Goal: Task Accomplishment & Management: Use online tool/utility

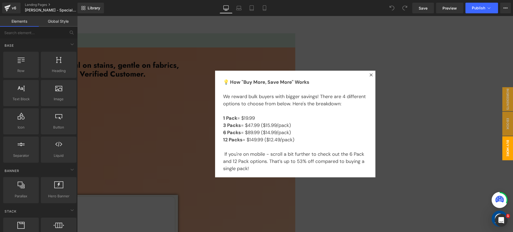
click at [369, 74] on icon at bounding box center [370, 74] width 3 height 3
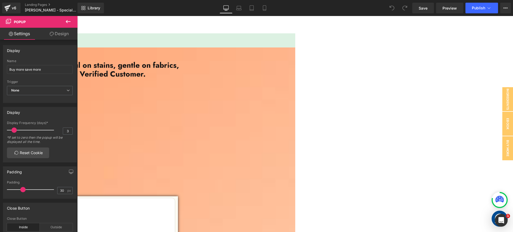
click at [180, 79] on h1 ""Hands down the best Laundry Sheets I’ve ever used. Powerful on stains, gentle …" at bounding box center [19, 70] width 321 height 18
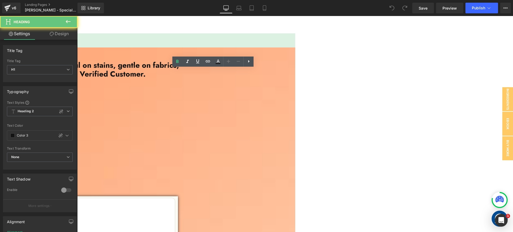
click at [180, 79] on h1 ""Hands down the best Laundry Sheets I’ve ever used. Powerful on stains, gentle …" at bounding box center [19, 70] width 321 height 18
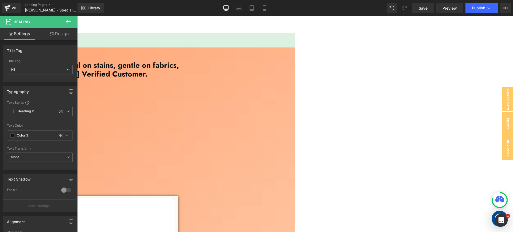
click at [180, 79] on h1 ""Hands down the best Laundry Sheets I’ve ever used. Powerful on stains, gentle …" at bounding box center [19, 70] width 321 height 18
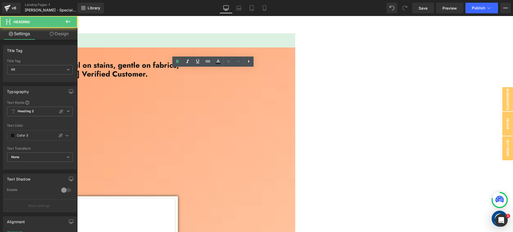
click at [180, 79] on h1 ""Hands down the best Laundry Sheets I’ve ever used. Powerful on stains, gentle …" at bounding box center [19, 70] width 321 height 18
drag, startPoint x: 191, startPoint y: 103, endPoint x: 195, endPoint y: 103, distance: 4.6
click at [180, 79] on h1 ""Hands down the best Laundry Sheets I’ve ever used. Powerful on stains, gentle …" at bounding box center [19, 70] width 321 height 18
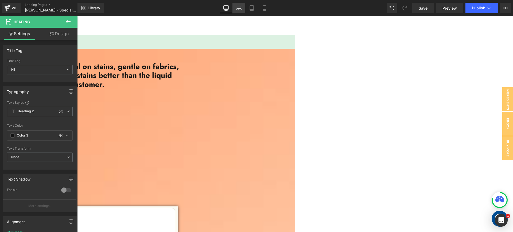
click at [240, 9] on icon at bounding box center [238, 7] width 5 height 5
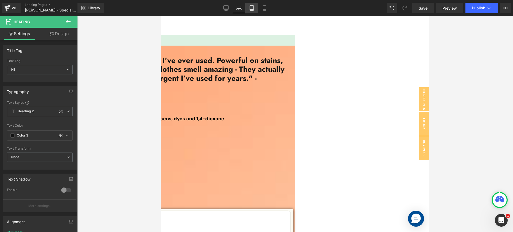
click at [251, 9] on icon at bounding box center [251, 7] width 5 height 5
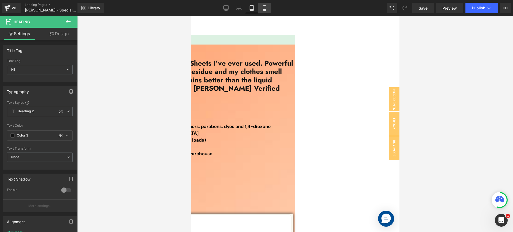
click at [270, 7] on link "Mobile" at bounding box center [264, 8] width 13 height 11
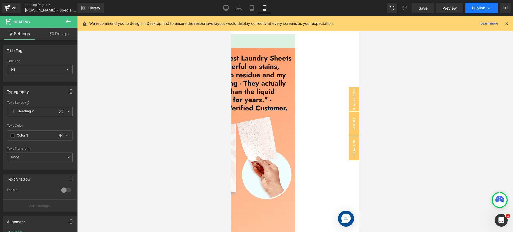
click at [479, 12] on button "Publish" at bounding box center [481, 8] width 33 height 11
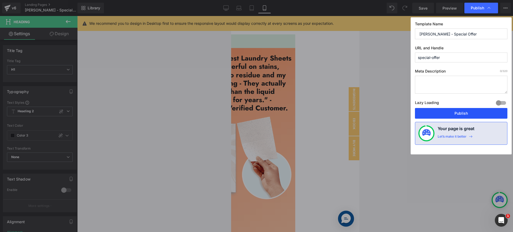
click at [477, 114] on button "Publish" at bounding box center [461, 113] width 92 height 11
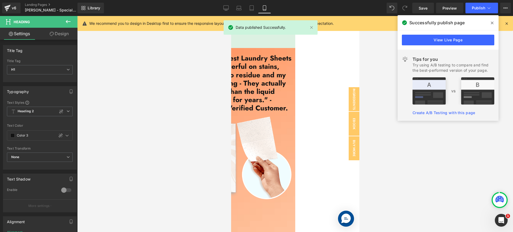
click at [493, 24] on icon at bounding box center [492, 23] width 3 height 4
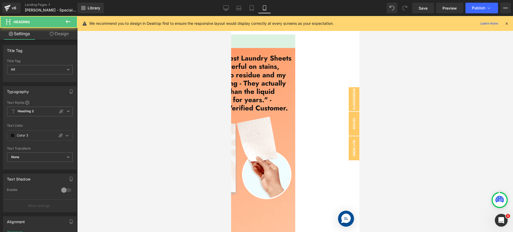
click at [295, 84] on h1 ""Hands down the best Laundry Sheets I’ve ever used. Powerful on stains, gentle …" at bounding box center [231, 83] width 128 height 58
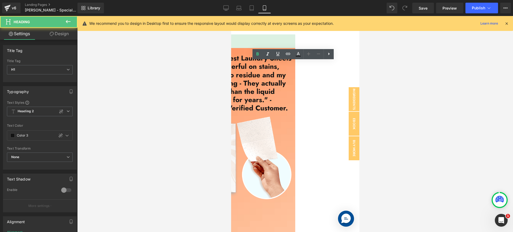
click at [295, 84] on h1 ""Hands down the best Laundry Sheets I’ve ever used. Powerful on stains, gentle …" at bounding box center [231, 83] width 128 height 58
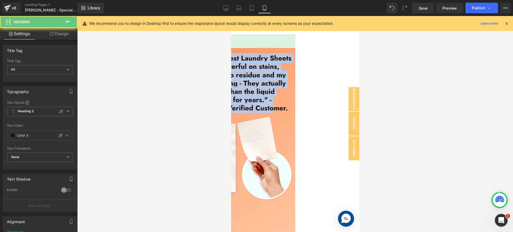
copy h1 ""Hands down the best Laundry Sheets I’ve ever used. Powerful on stains, gentle …"
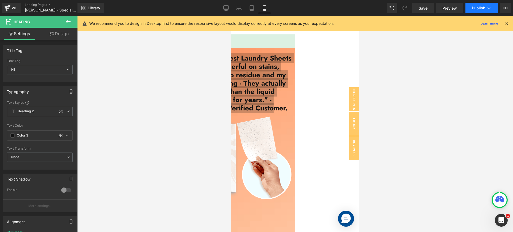
click at [473, 8] on span "Publish" at bounding box center [478, 8] width 13 height 4
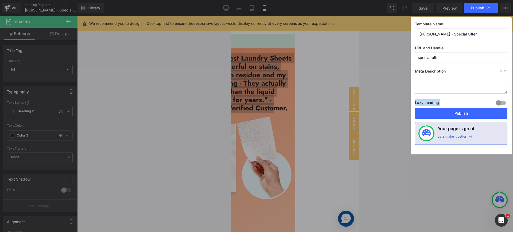
drag, startPoint x: 458, startPoint y: 72, endPoint x: 459, endPoint y: 100, distance: 28.1
click at [459, 100] on div "Template Name [PERSON_NAME] - Special Offer URL and Handle special-offer Meta D…" at bounding box center [461, 85] width 101 height 137
click at [459, 112] on button "Publish" at bounding box center [461, 113] width 92 height 11
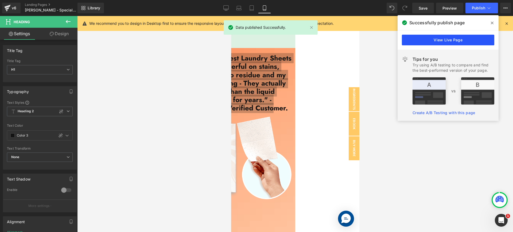
click at [445, 35] on link "View Live Page" at bounding box center [448, 40] width 92 height 11
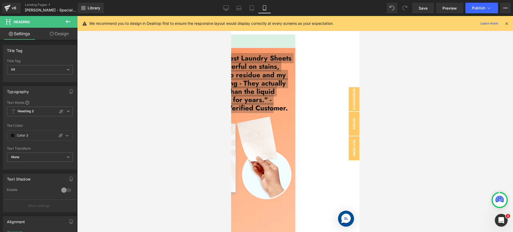
drag, startPoint x: 431, startPoint y: 114, endPoint x: 420, endPoint y: 109, distance: 12.6
click at [431, 114] on div at bounding box center [295, 124] width 436 height 216
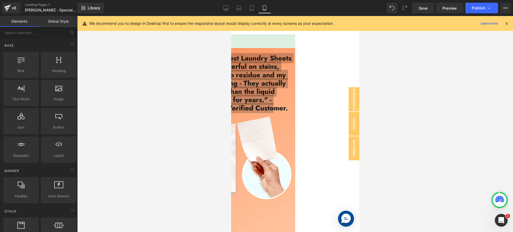
click at [378, 75] on div at bounding box center [295, 124] width 436 height 216
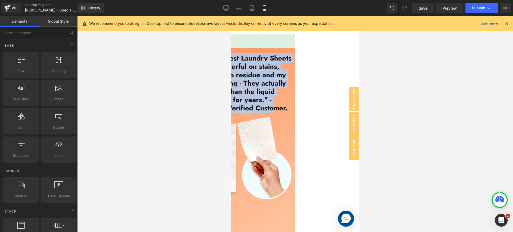
click at [295, 74] on h1 ""Hands down the best Laundry Sheets I’ve ever used. Powerful on stains, gentle …" at bounding box center [231, 83] width 128 height 58
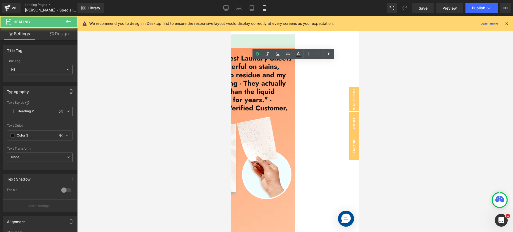
click at [383, 72] on div at bounding box center [295, 124] width 436 height 216
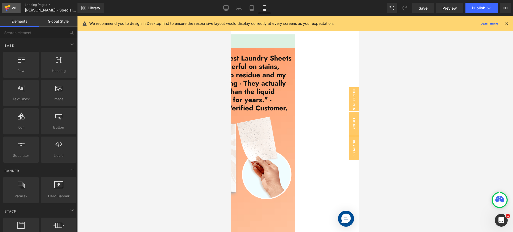
click at [13, 10] on div "v6" at bounding box center [14, 8] width 7 height 7
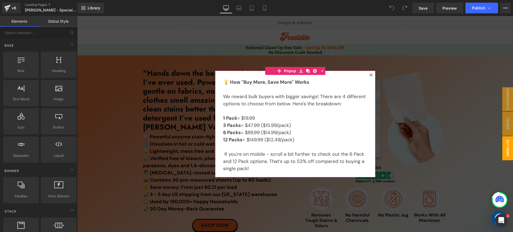
click at [369, 73] on icon at bounding box center [370, 74] width 3 height 3
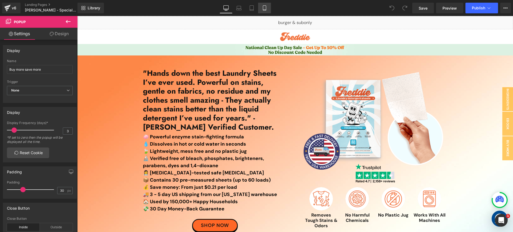
click at [262, 10] on icon at bounding box center [264, 7] width 5 height 5
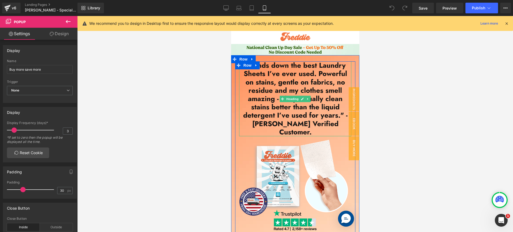
click at [316, 84] on h1 ""Hands down the best Laundry Sheets I’ve ever used. Powerful on stains, gentle …" at bounding box center [295, 98] width 112 height 75
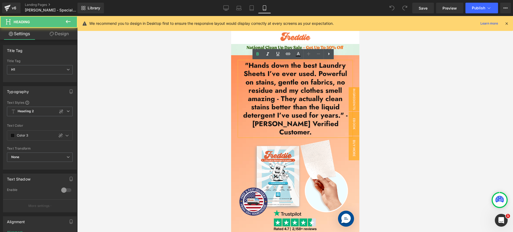
click at [385, 84] on div at bounding box center [295, 124] width 436 height 216
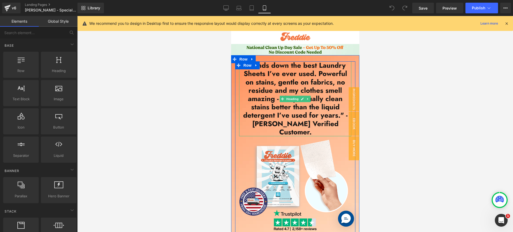
click at [324, 126] on h1 ""Hands down the best Laundry Sheets I’ve ever used. Powerful on stains, gentle …" at bounding box center [295, 98] width 112 height 75
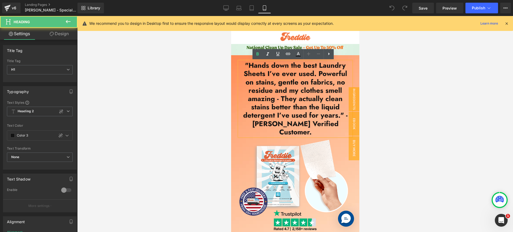
click at [325, 124] on h1 ""Hands down the best Laundry Sheets I’ve ever used. Powerful on stains, gentle …" at bounding box center [295, 98] width 112 height 75
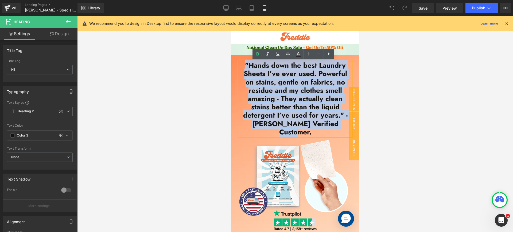
click at [325, 124] on h1 ""Hands down the best Laundry Sheets I’ve ever used. Powerful on stains, gentle …" at bounding box center [295, 98] width 112 height 75
click at [315, 117] on h1 ""Hands down the best Laundry Sheets I’ve ever used. Powerful on stains, gentle …" at bounding box center [295, 98] width 112 height 75
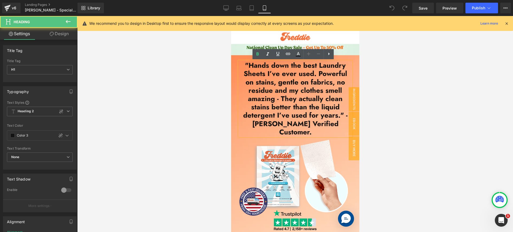
click at [338, 124] on h1 ""Hands down the best Laundry Sheets I’ve ever used. Powerful on stains, gentle …" at bounding box center [295, 98] width 112 height 75
click at [341, 124] on h1 ""Hands down the best Laundry Sheets I’ve ever used. Powerful on stains, gentle …" at bounding box center [295, 98] width 112 height 75
click at [311, 76] on h1 ""Hands down the best Laundry Sheets I’ve ever used. Powerful on stains, gentle …" at bounding box center [295, 98] width 112 height 75
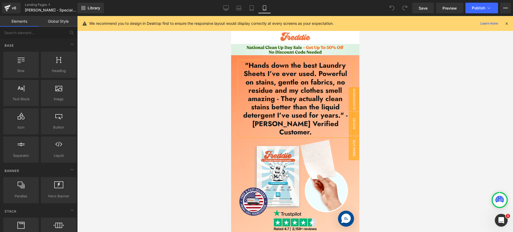
click at [376, 75] on div at bounding box center [295, 124] width 436 height 216
click at [285, 72] on h1 ""Hands down the best Laundry Sheets I’ve ever used. Powerful on stains, gentle …" at bounding box center [295, 98] width 112 height 75
click at [396, 79] on div at bounding box center [295, 124] width 436 height 216
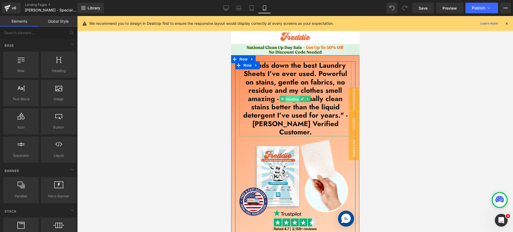
click at [292, 96] on span "Heading" at bounding box center [292, 99] width 14 height 6
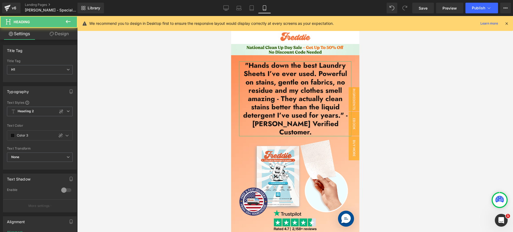
click at [58, 36] on link "Design" at bounding box center [59, 34] width 39 height 12
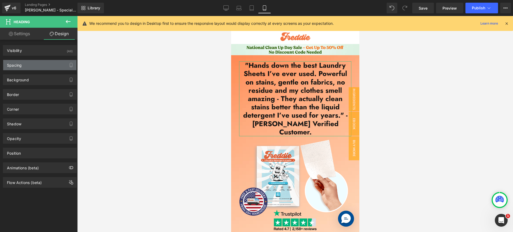
click at [40, 67] on div "Spacing" at bounding box center [39, 65] width 73 height 10
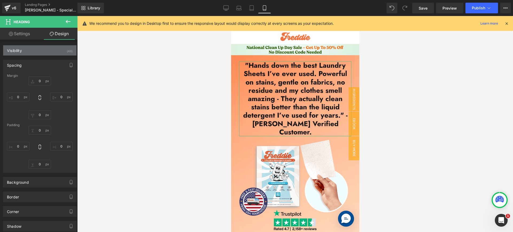
click at [54, 52] on div "Visibility (All)" at bounding box center [39, 50] width 73 height 10
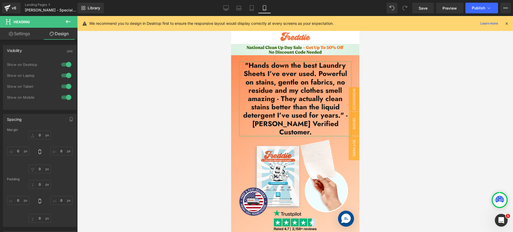
click at [53, 52] on div "Visibility (All)" at bounding box center [39, 50] width 73 height 10
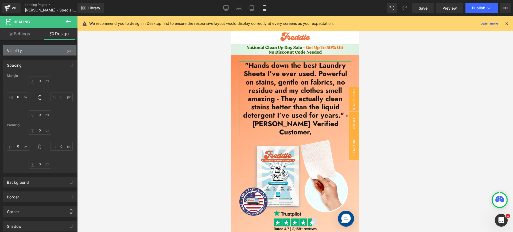
click at [51, 50] on div "Visibility (All)" at bounding box center [39, 50] width 73 height 10
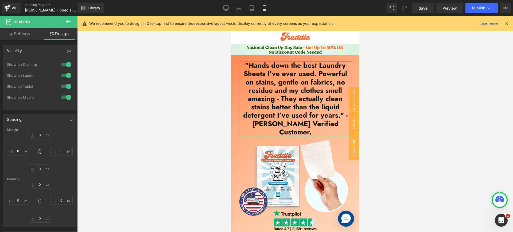
click at [51, 50] on div "Visibility (All)" at bounding box center [39, 50] width 73 height 10
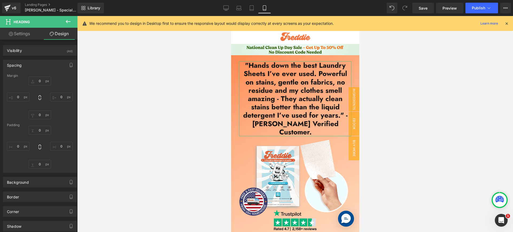
click at [45, 63] on div "Spacing" at bounding box center [39, 65] width 73 height 10
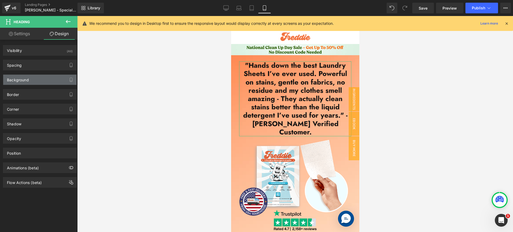
click at [44, 83] on div "Background" at bounding box center [39, 80] width 73 height 10
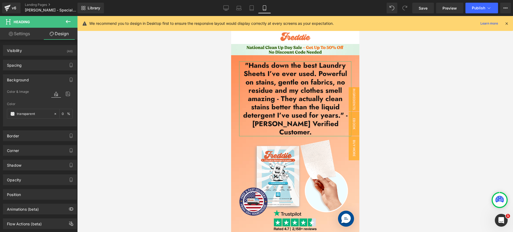
click at [44, 83] on div "Background" at bounding box center [39, 80] width 73 height 10
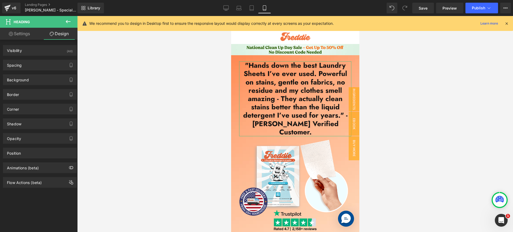
click at [34, 41] on div "Visibility (All) 0|0|0|0 1 Show on Desktop 1 Show on Laptop 1 Show on Tablet 1 …" at bounding box center [40, 114] width 80 height 148
click at [34, 38] on link "Settings" at bounding box center [19, 34] width 39 height 12
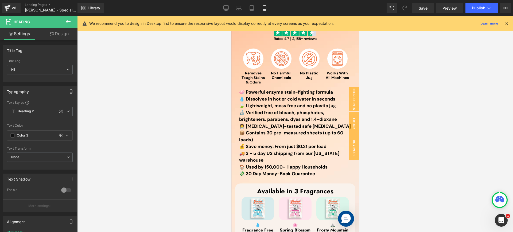
scroll to position [164, 0]
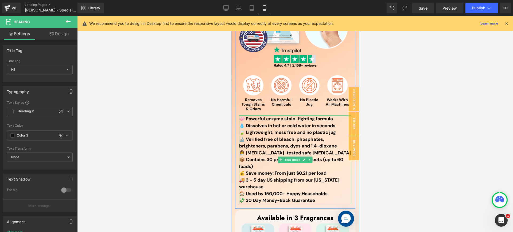
click at [275, 116] on strong "🧼 Powerful enzyme stain-fighting formula" at bounding box center [286, 119] width 94 height 6
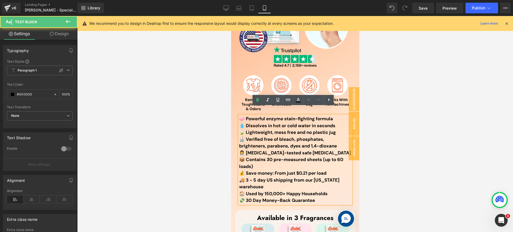
click at [231, 16] on div at bounding box center [231, 16] width 0 height 0
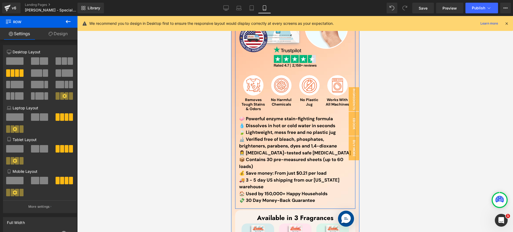
click at [236, 96] on div ""Hands down the best Laundry Sheets I’ve ever used. Powerful on stains, gentle …" at bounding box center [295, 52] width 120 height 309
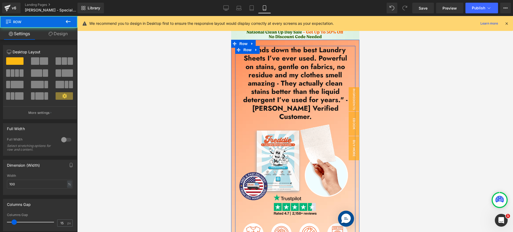
scroll to position [9, 0]
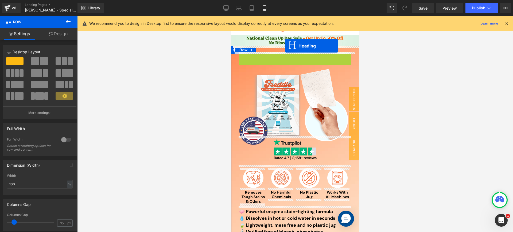
drag, startPoint x: 280, startPoint y: 85, endPoint x: 285, endPoint y: 46, distance: 39.7
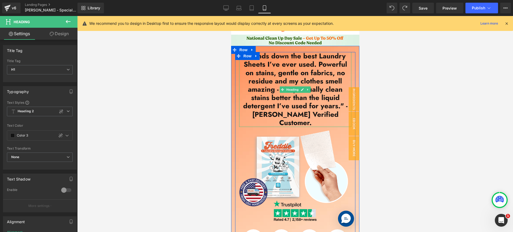
click at [327, 71] on h1 ""Hands down the best Laundry Sheets I’ve ever used. Powerful on stains, gentle …" at bounding box center [295, 89] width 112 height 75
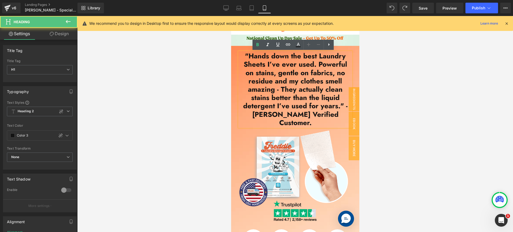
click at [262, 116] on h1 ""Hands down the best Laundry Sheets I’ve ever used. Powerful on stains, gentle …" at bounding box center [295, 89] width 112 height 75
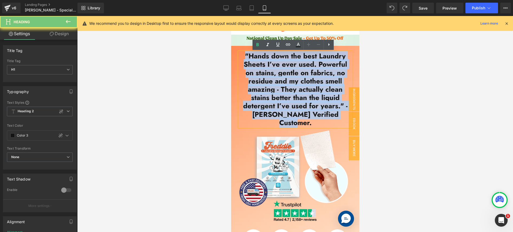
click at [262, 116] on h1 ""Hands down the best Laundry Sheets I’ve ever used. Powerful on stains, gentle …" at bounding box center [295, 89] width 112 height 75
click at [289, 111] on h1 ""Hands down the best Laundry Sheets I’ve ever used. Powerful on stains, gentle …" at bounding box center [295, 89] width 112 height 75
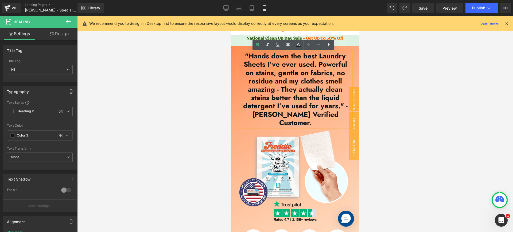
click at [291, 115] on h1 ""Hands down the best Laundry Sheets I’ve ever used. Powerful on stains, gentle …" at bounding box center [295, 89] width 112 height 75
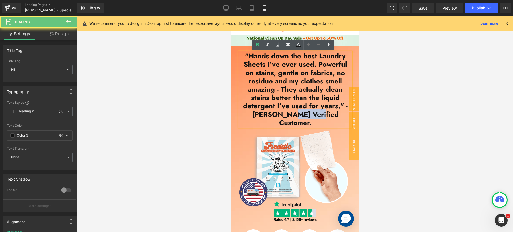
click at [291, 115] on h1 ""Hands down the best Laundry Sheets I’ve ever used. Powerful on stains, gentle …" at bounding box center [295, 89] width 112 height 75
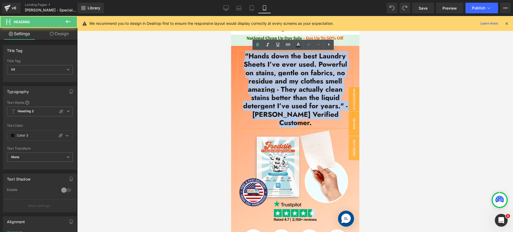
click at [291, 115] on h1 ""Hands down the best Laundry Sheets I’ve ever used. Powerful on stains, gentle …" at bounding box center [295, 89] width 112 height 75
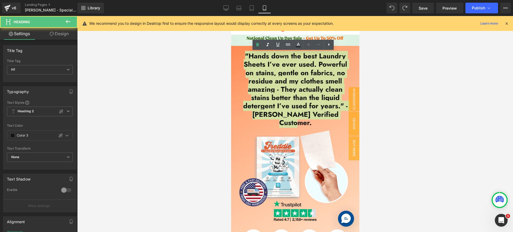
click at [408, 98] on div at bounding box center [295, 124] width 436 height 216
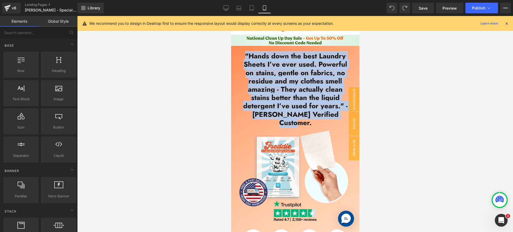
click at [336, 107] on h1 ""Hands down the best Laundry Sheets I’ve ever used. Powerful on stains, gentle …" at bounding box center [295, 89] width 112 height 75
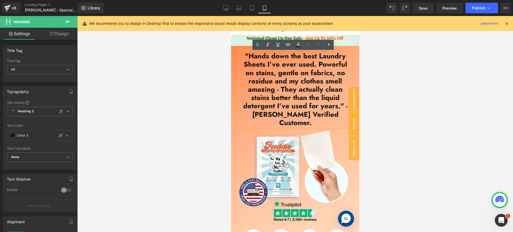
click at [404, 79] on div at bounding box center [295, 124] width 436 height 216
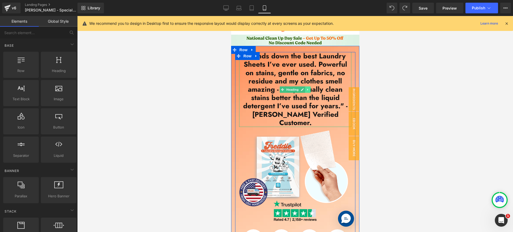
click at [307, 87] on link at bounding box center [308, 90] width 6 height 6
click at [303, 88] on icon at bounding box center [304, 89] width 3 height 3
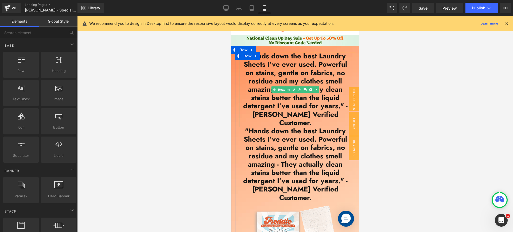
click at [328, 97] on h1 ""Hands down the best Laundry Sheets I’ve ever used. Powerful on stains, gentle …" at bounding box center [295, 89] width 112 height 75
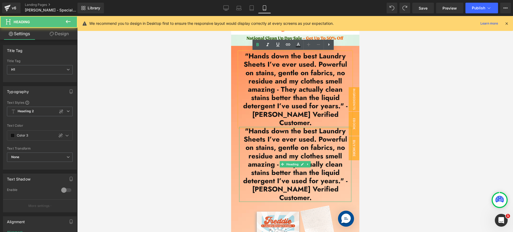
click at [314, 154] on h1 ""Hands down the best Laundry Sheets I’ve ever used. Powerful on stains, gentle …" at bounding box center [295, 164] width 112 height 75
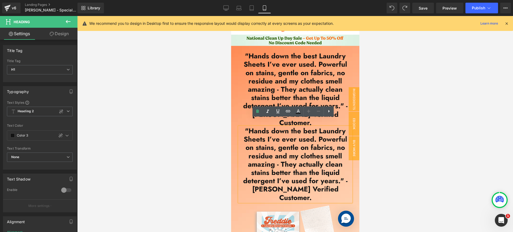
click at [347, 172] on h1 ""Hands down the best Laundry Sheets I’ve ever used. Powerful on stains, gentle …" at bounding box center [295, 164] width 112 height 75
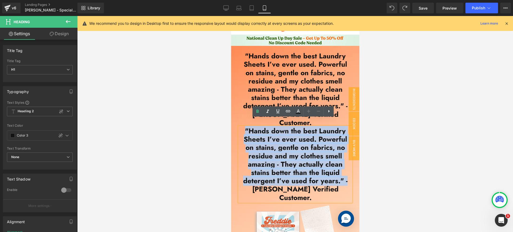
drag, startPoint x: 346, startPoint y: 174, endPoint x: 243, endPoint y: 123, distance: 115.3
click at [243, 127] on h1 ""Hands down the best Laundry Sheets I’ve ever used. Powerful on stains, gentle …" at bounding box center [295, 164] width 112 height 75
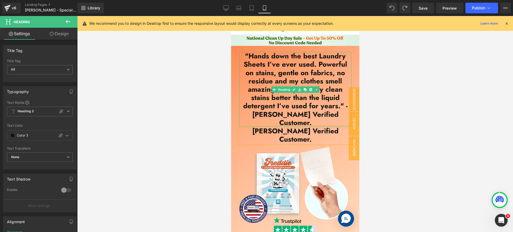
click at [326, 94] on h1 ""Hands down the best Laundry Sheets I’ve ever used. Powerful on stains, gentle …" at bounding box center [295, 89] width 112 height 75
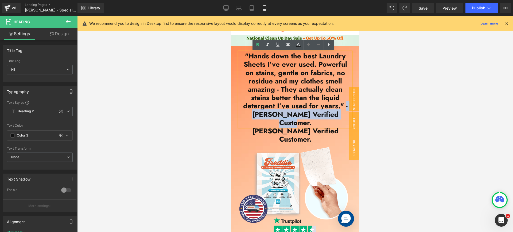
drag, startPoint x: 341, startPoint y: 116, endPoint x: 343, endPoint y: 107, distance: 9.5
click at [343, 107] on h1 ""Hands down the best Laundry Sheets I’ve ever used. Powerful on stains, gentle …" at bounding box center [295, 89] width 112 height 75
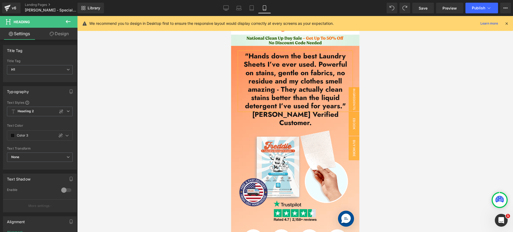
click at [367, 71] on div at bounding box center [295, 124] width 436 height 216
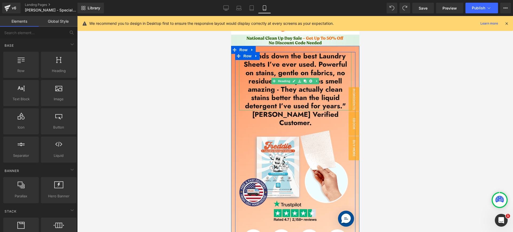
click at [321, 92] on h1 ""Hands down the best Laundry Sheets I’ve ever used. Powerful on stains, gentle …" at bounding box center [295, 81] width 112 height 58
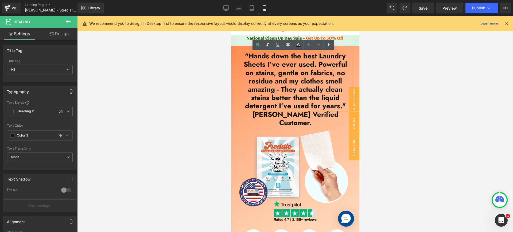
click at [319, 87] on h1 ""Hands down the best Laundry Sheets I’ve ever used. Powerful on stains, gentle …" at bounding box center [295, 81] width 112 height 58
click at [227, 11] on link "Desktop" at bounding box center [226, 8] width 13 height 11
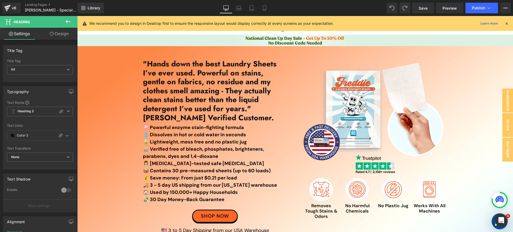
scroll to position [43, 0]
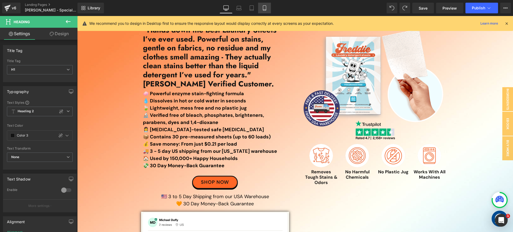
click at [263, 9] on icon at bounding box center [264, 8] width 3 height 5
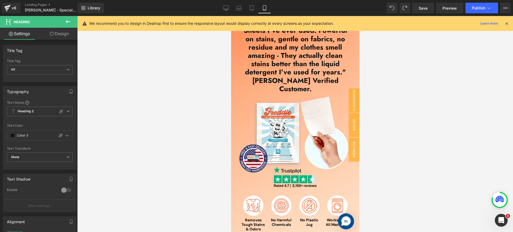
scroll to position [32, 0]
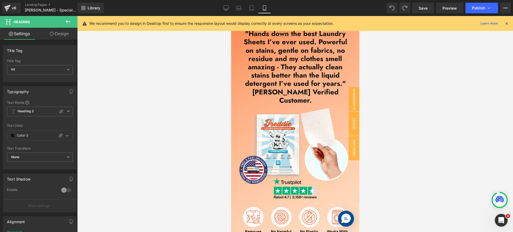
click at [267, 64] on h1 ""Hands down the best Laundry Sheets I’ve ever used. Powerful on stains, gentle …" at bounding box center [295, 59] width 112 height 58
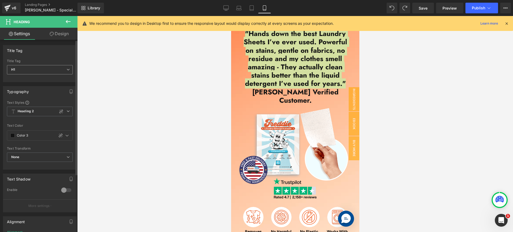
click at [61, 71] on span "H1" at bounding box center [40, 69] width 66 height 9
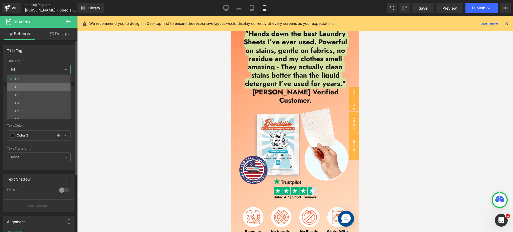
click at [64, 86] on li "H2" at bounding box center [40, 87] width 66 height 8
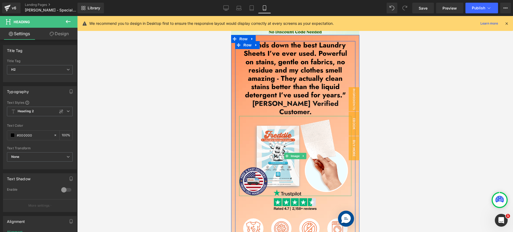
scroll to position [0, 0]
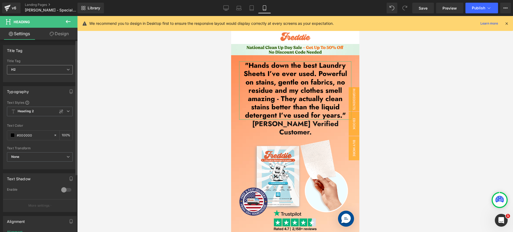
click at [62, 72] on span "H2" at bounding box center [40, 69] width 66 height 9
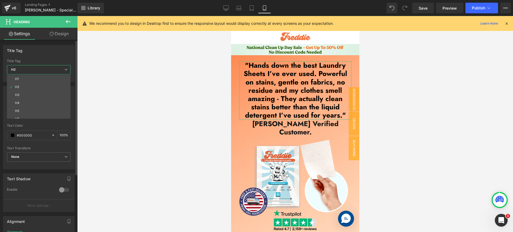
click at [41, 81] on li "H1" at bounding box center [40, 79] width 66 height 8
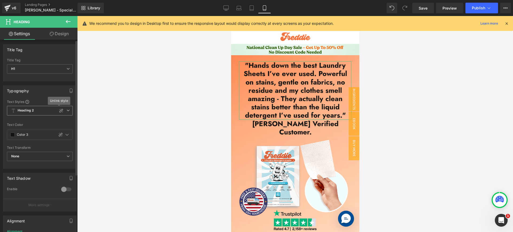
scroll to position [1, 0]
click at [61, 111] on icon at bounding box center [61, 110] width 4 height 4
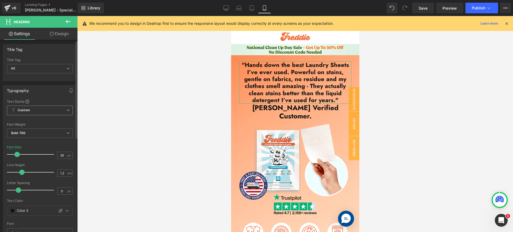
click at [17, 154] on span at bounding box center [16, 154] width 5 height 5
click at [227, 8] on icon at bounding box center [225, 7] width 5 height 5
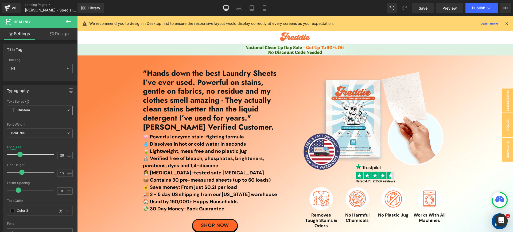
scroll to position [34, 0]
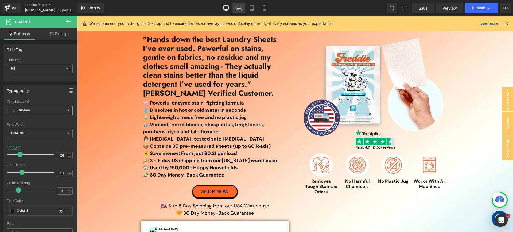
click at [239, 7] on icon at bounding box center [238, 7] width 5 height 5
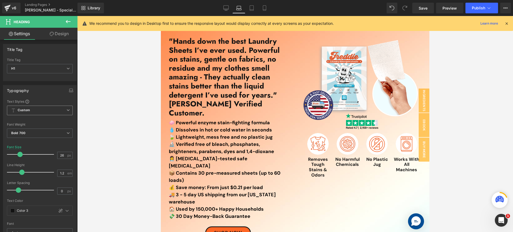
scroll to position [35, 0]
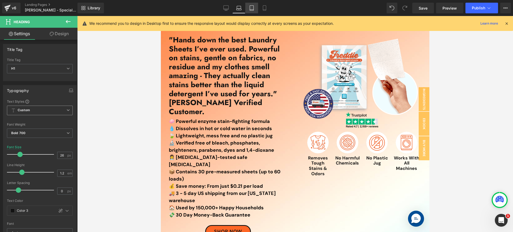
click at [250, 10] on icon at bounding box center [252, 8] width 4 height 5
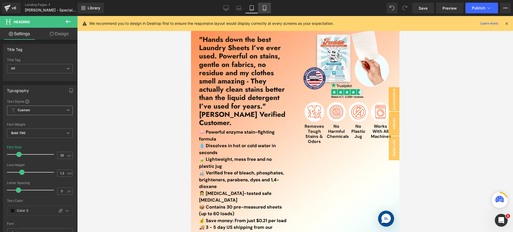
click at [263, 10] on icon at bounding box center [264, 10] width 3 height 0
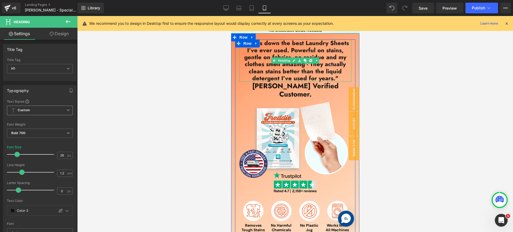
scroll to position [0, 0]
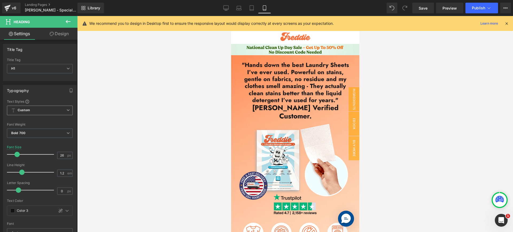
click at [423, 88] on div at bounding box center [295, 124] width 436 height 216
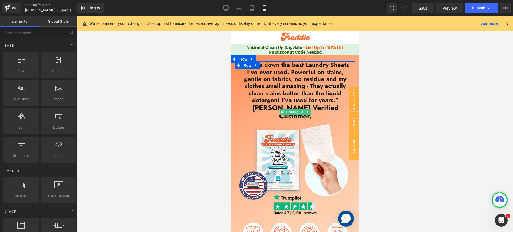
click at [328, 108] on h1 "Sharon R. Verified Customer." at bounding box center [295, 112] width 112 height 17
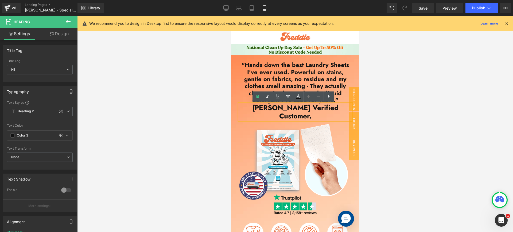
click at [380, 95] on div at bounding box center [295, 124] width 436 height 216
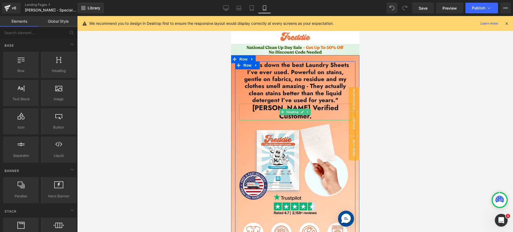
click at [321, 108] on h1 "Sharon R. Verified Customer." at bounding box center [295, 112] width 112 height 17
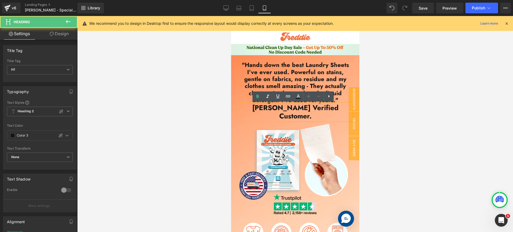
click at [302, 108] on h1 "Sharon R. Verified Customer." at bounding box center [295, 112] width 112 height 17
click at [247, 108] on h1 "Sharon R. Verified Customer." at bounding box center [295, 112] width 112 height 17
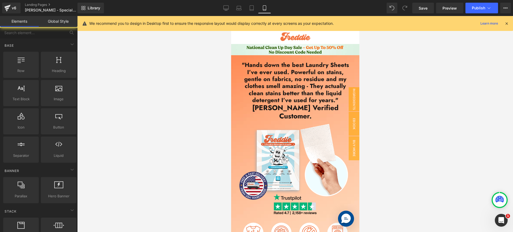
click at [377, 91] on div at bounding box center [295, 124] width 436 height 216
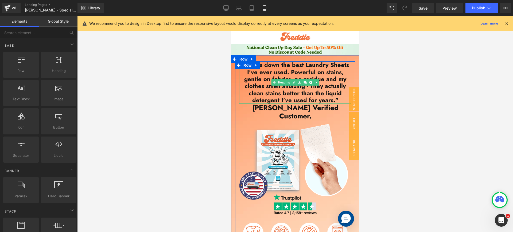
click at [338, 100] on h1 ""Hands down the best Laundry Sheets I’ve ever used. Powerful on stains, gentle …" at bounding box center [295, 82] width 112 height 42
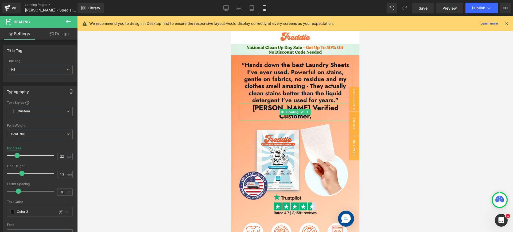
click at [244, 108] on h1 "Sharon R. Verified Customer." at bounding box center [295, 112] width 112 height 17
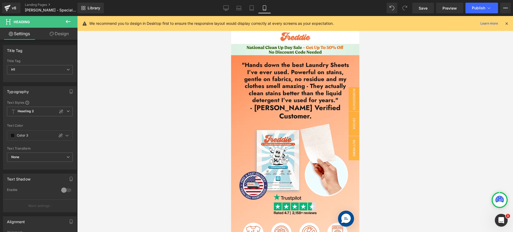
click at [407, 80] on div at bounding box center [295, 124] width 436 height 216
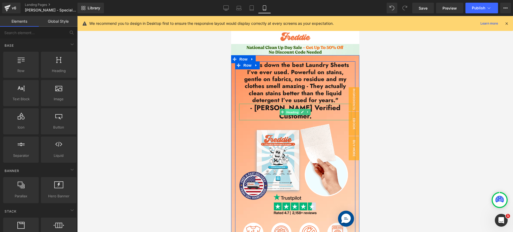
click at [290, 109] on span "Heading" at bounding box center [292, 112] width 14 height 6
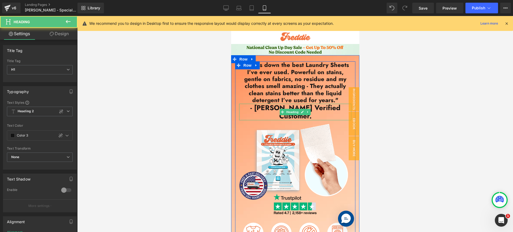
click at [268, 106] on h1 "- Sharon R. Verified Customer." at bounding box center [295, 112] width 112 height 17
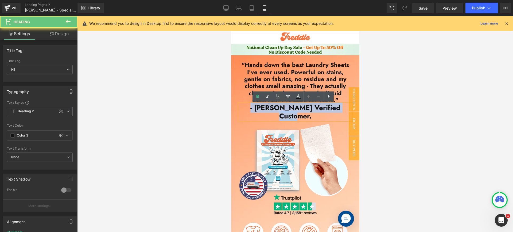
click at [268, 106] on h1 "- Sharon R. Verified Customer." at bounding box center [295, 112] width 112 height 17
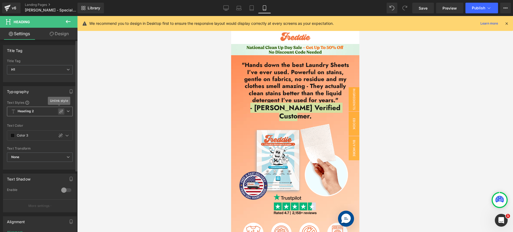
click at [60, 112] on icon at bounding box center [61, 112] width 4 height 4
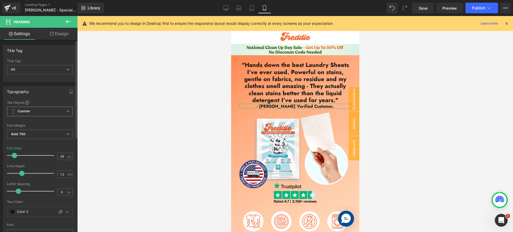
drag, startPoint x: 18, startPoint y: 156, endPoint x: 14, endPoint y: 157, distance: 4.3
click at [14, 157] on span at bounding box center [14, 155] width 5 height 5
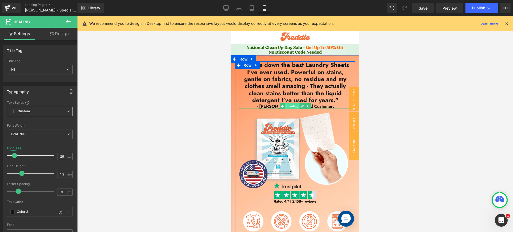
click at [294, 107] on span "Heading" at bounding box center [292, 106] width 14 height 6
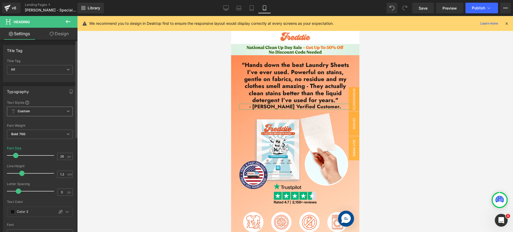
click at [16, 155] on span at bounding box center [15, 155] width 5 height 5
click at [13, 213] on span at bounding box center [12, 212] width 4 height 4
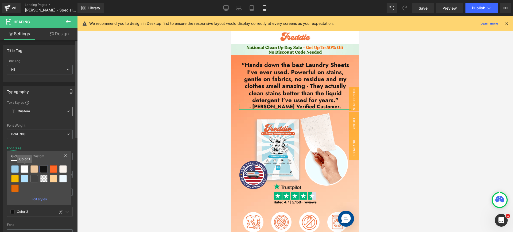
click at [25, 167] on div at bounding box center [24, 169] width 7 height 7
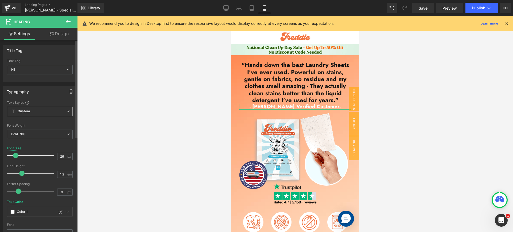
click at [13, 213] on span at bounding box center [12, 212] width 4 height 4
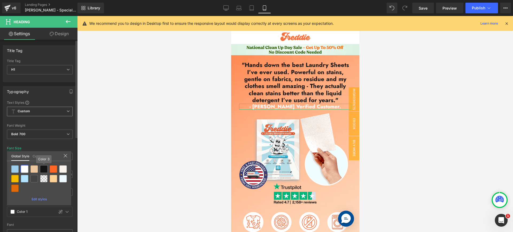
click at [45, 170] on div at bounding box center [43, 169] width 7 height 7
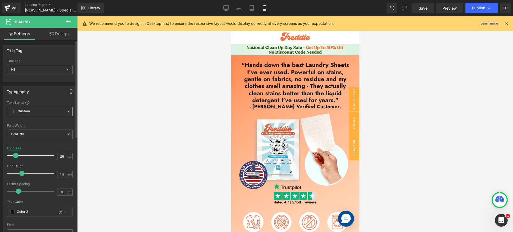
click at [171, 92] on div at bounding box center [295, 124] width 436 height 216
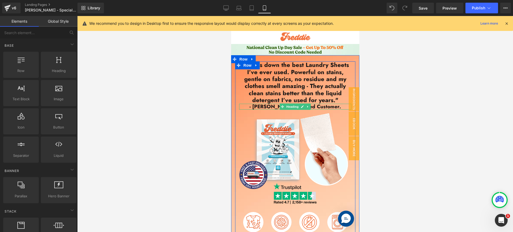
click at [256, 106] on h1 "- Sharon R. Verified Customer." at bounding box center [295, 107] width 112 height 6
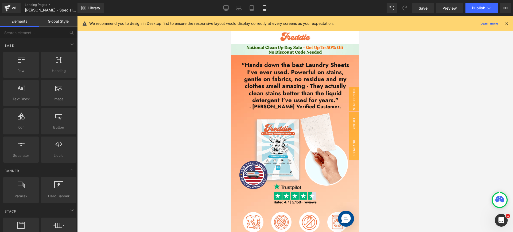
click at [375, 81] on div at bounding box center [295, 124] width 436 height 216
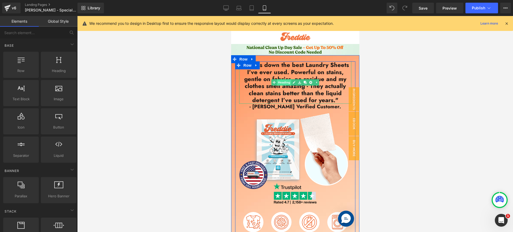
click at [281, 84] on link "Heading" at bounding box center [281, 82] width 20 height 6
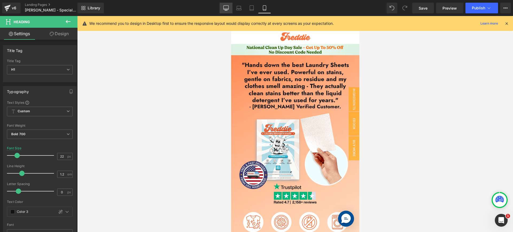
click at [225, 7] on icon at bounding box center [225, 7] width 5 height 5
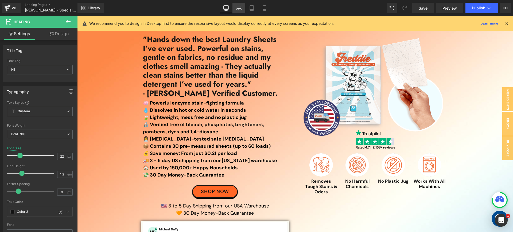
click at [241, 9] on icon at bounding box center [238, 7] width 5 height 5
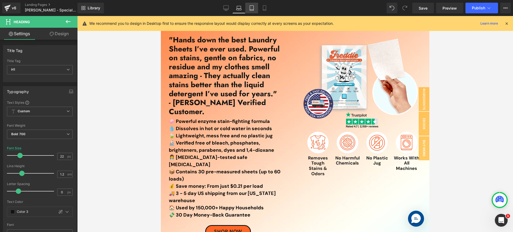
click at [247, 9] on link "Tablet" at bounding box center [251, 8] width 13 height 11
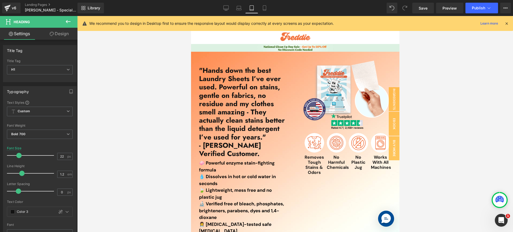
click at [246, 8] on link "Tablet" at bounding box center [251, 8] width 13 height 11
click at [240, 9] on icon at bounding box center [238, 10] width 5 height 2
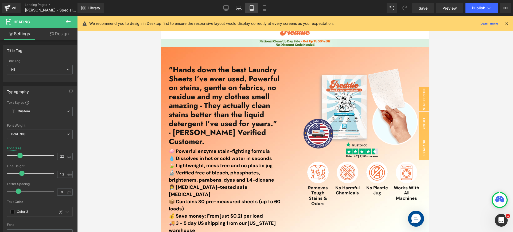
click at [250, 8] on icon at bounding box center [251, 7] width 5 height 5
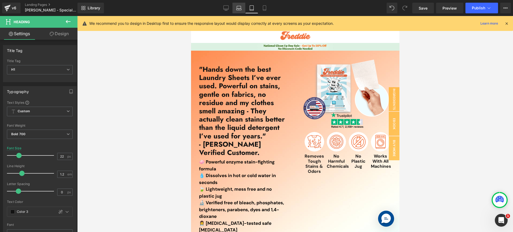
click at [238, 9] on icon at bounding box center [238, 7] width 5 height 5
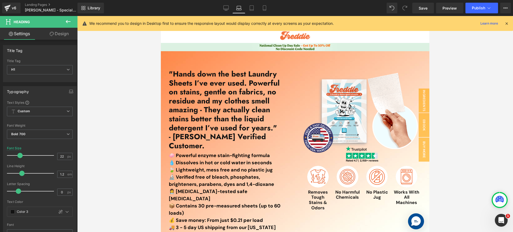
scroll to position [7, 0]
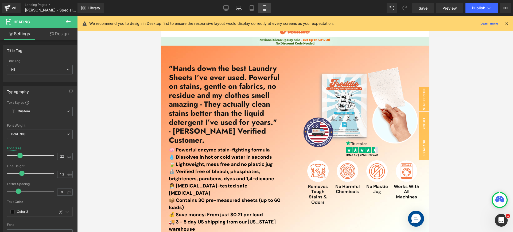
click at [266, 10] on icon at bounding box center [264, 10] width 3 height 0
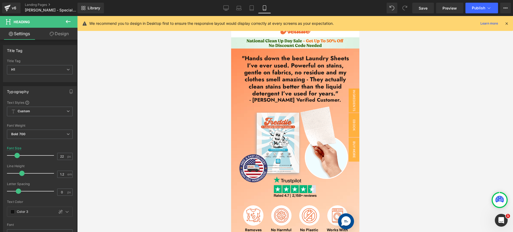
scroll to position [0, 0]
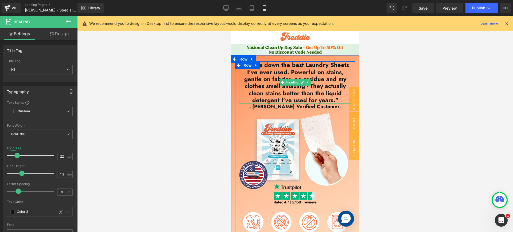
click at [333, 93] on h1 ""Hands down the best Laundry Sheets I’ve ever used. Powerful on stains, gentle …" at bounding box center [295, 82] width 112 height 42
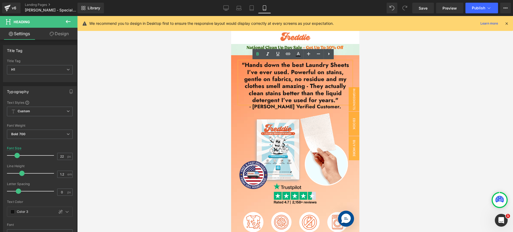
click at [392, 66] on div at bounding box center [295, 124] width 436 height 216
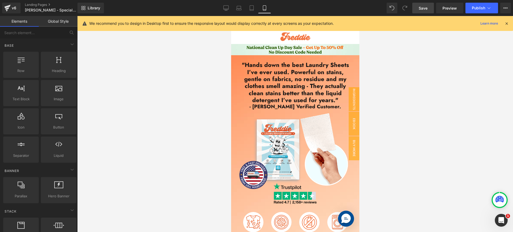
click at [428, 8] on link "Save" at bounding box center [423, 8] width 22 height 11
click at [505, 11] on button "View Live Page View with current Template Save Template to Library Schedule Pub…" at bounding box center [505, 8] width 11 height 11
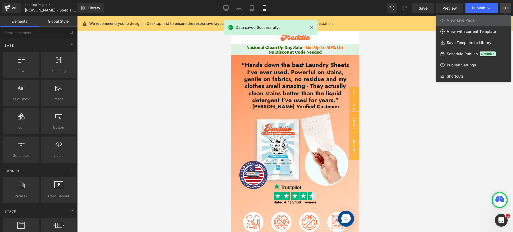
click at [503, 7] on button "View Live Page View with current Template Save Template to Library Schedule Pub…" at bounding box center [505, 8] width 11 height 11
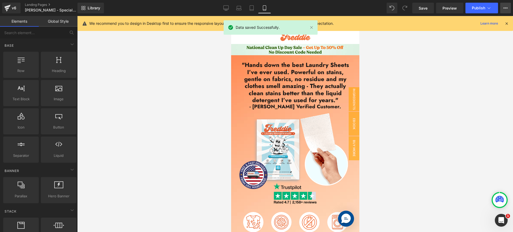
click at [505, 8] on icon at bounding box center [505, 7] width 1 height 1
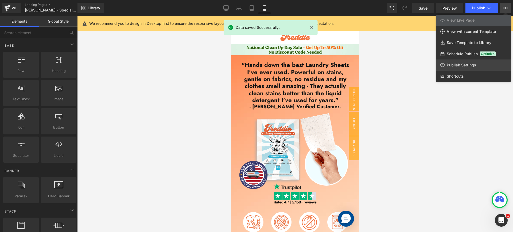
click at [474, 63] on span "Publish Settings" at bounding box center [461, 65] width 29 height 5
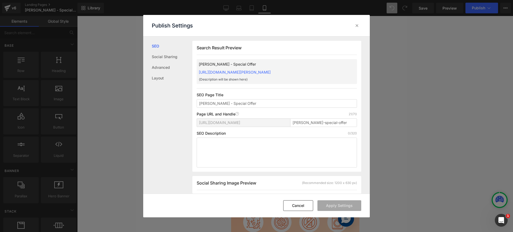
scroll to position [0, 0]
drag, startPoint x: 336, startPoint y: 125, endPoint x: 270, endPoint y: 122, distance: 66.3
click at [270, 122] on div "https://778d75-6.myshopify.com/pages/ freddie-special-offer" at bounding box center [277, 124] width 160 height 13
click at [331, 123] on input "special-offer-v43" at bounding box center [323, 122] width 67 height 9
click at [323, 122] on input "special-offer-v42" at bounding box center [323, 122] width 67 height 9
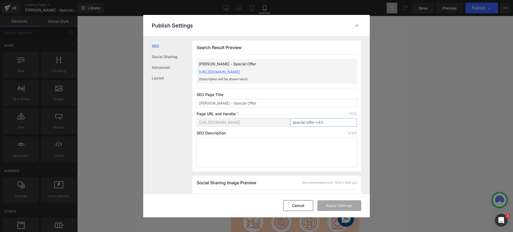
type input "special-offer-v43"
click at [355, 212] on div "Cancel Apply Settings" at bounding box center [256, 206] width 227 height 24
click at [354, 208] on button "Apply Settings" at bounding box center [339, 206] width 44 height 11
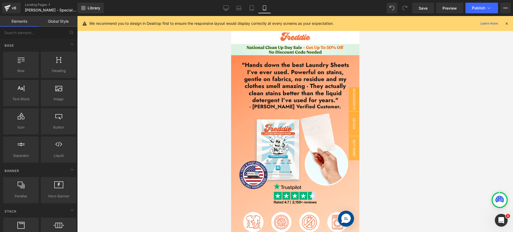
click at [496, 93] on div at bounding box center [295, 124] width 436 height 216
click at [507, 22] on icon at bounding box center [506, 23] width 5 height 5
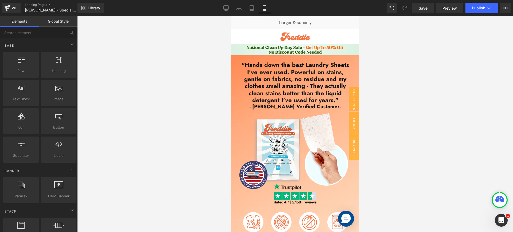
click at [399, 124] on div at bounding box center [295, 124] width 436 height 216
click at [477, 8] on span "Publish" at bounding box center [478, 8] width 13 height 4
click at [508, 10] on button "View Live Page View with current Template Save Template to Library Schedule Pub…" at bounding box center [505, 8] width 11 height 11
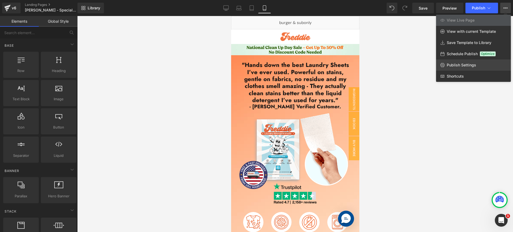
click at [482, 67] on link "Publish Settings" at bounding box center [473, 65] width 75 height 11
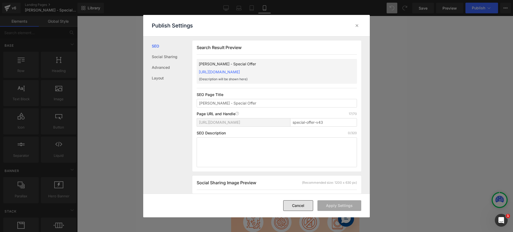
click at [307, 208] on button "Cancel" at bounding box center [298, 206] width 30 height 11
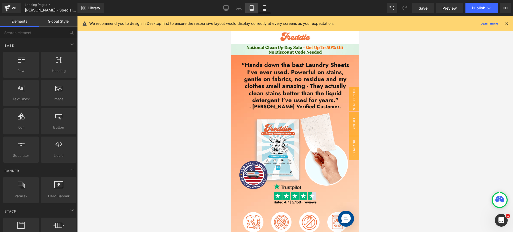
click at [252, 9] on icon at bounding box center [251, 7] width 5 height 5
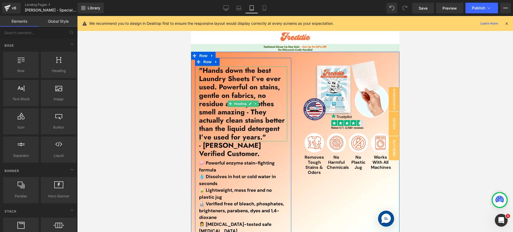
click at [226, 91] on h1 ""Hands down the best Laundry Sheets I’ve ever used. Powerful on stains, gentle …" at bounding box center [243, 104] width 88 height 75
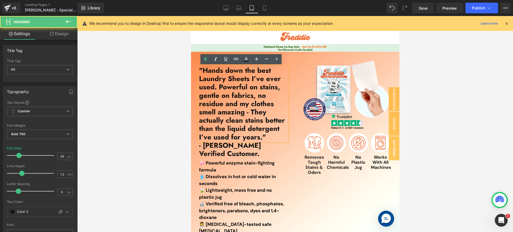
click at [232, 84] on h1 ""Hands down the best Laundry Sheets I’ve ever used. Powerful on stains, gentle …" at bounding box center [243, 104] width 88 height 75
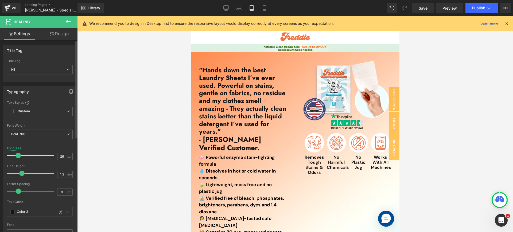
click at [17, 154] on span at bounding box center [17, 155] width 5 height 5
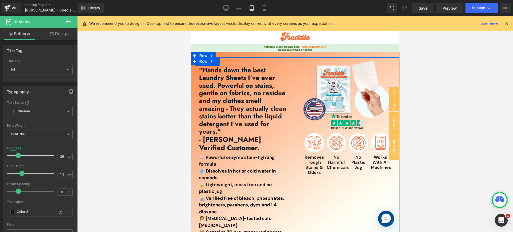
click at [223, 144] on h1 "- Sharon R. Verified Customer." at bounding box center [243, 144] width 88 height 17
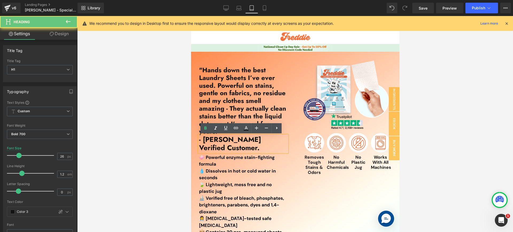
click at [214, 142] on h1 "- Sharon R. Verified Customer." at bounding box center [243, 144] width 88 height 17
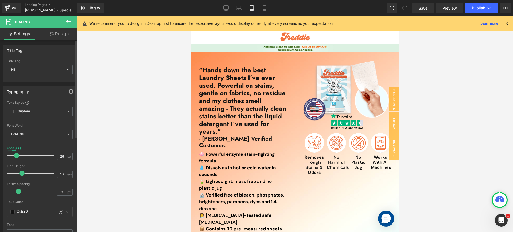
click at [17, 156] on span at bounding box center [16, 155] width 5 height 5
click at [453, 150] on div at bounding box center [295, 124] width 436 height 216
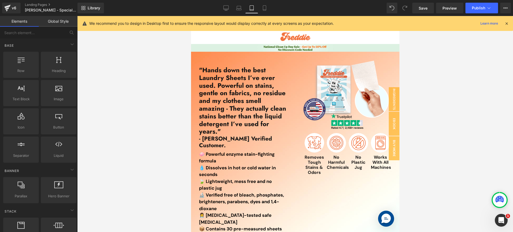
click at [314, 124] on div at bounding box center [347, 122] width 88 height 20
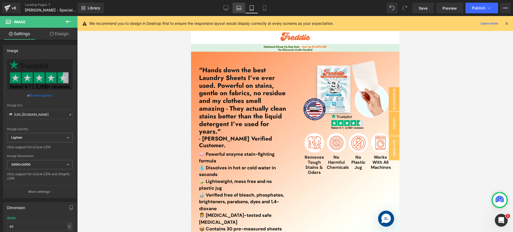
click at [242, 7] on link "Laptop" at bounding box center [238, 8] width 13 height 11
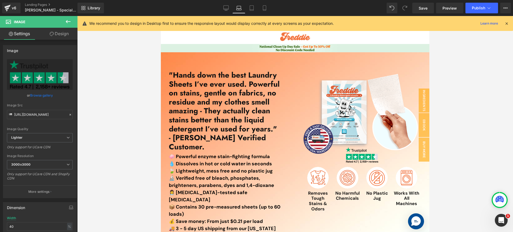
scroll to position [35, 0]
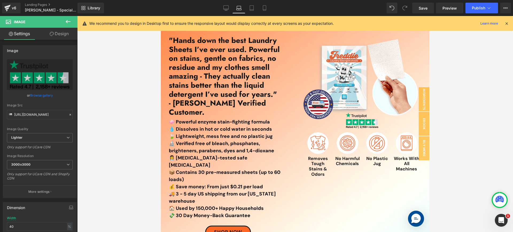
click at [219, 7] on div "Library Laptop Desktop Laptop Tablet Mobile Save Preview Publish Scheduled View…" at bounding box center [294, 8] width 435 height 11
click at [228, 7] on icon at bounding box center [225, 7] width 5 height 5
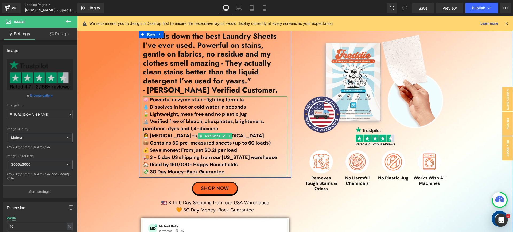
scroll to position [0, 0]
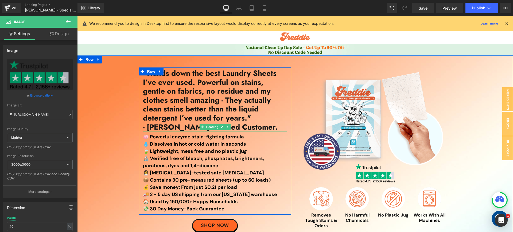
click at [234, 126] on h1 "- Sharon R. Verified Customer." at bounding box center [215, 127] width 144 height 9
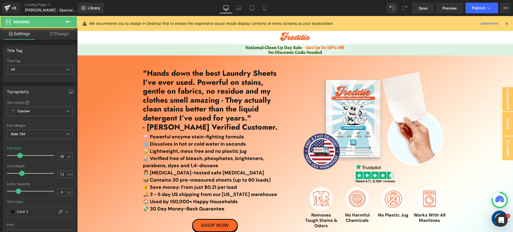
click at [60, 31] on link "Design" at bounding box center [59, 34] width 39 height 12
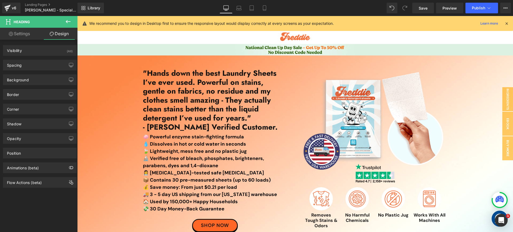
click at [24, 33] on link "Settings" at bounding box center [19, 34] width 39 height 12
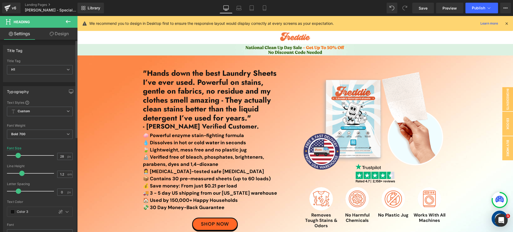
click at [17, 156] on span at bounding box center [17, 155] width 5 height 5
click at [242, 10] on link "Laptop" at bounding box center [238, 8] width 13 height 11
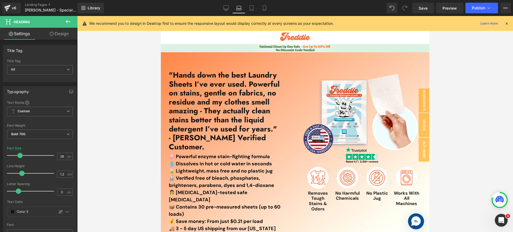
scroll to position [10, 0]
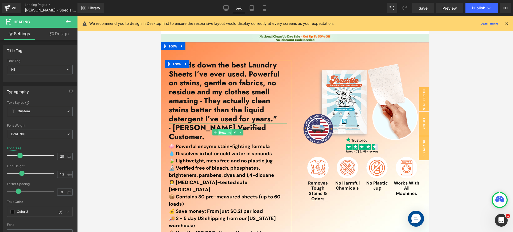
click at [218, 130] on span "Heading" at bounding box center [225, 133] width 14 height 6
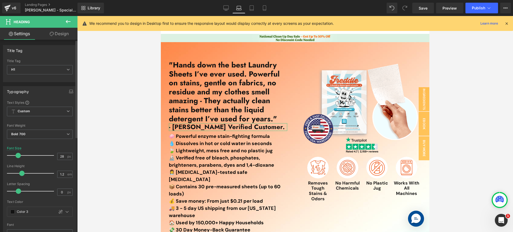
click at [17, 154] on span at bounding box center [17, 155] width 5 height 5
click at [254, 8] on icon at bounding box center [252, 8] width 4 height 5
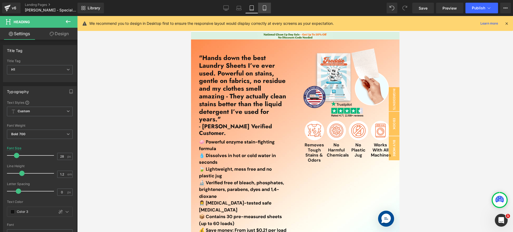
click at [268, 9] on link "Mobile" at bounding box center [264, 8] width 13 height 11
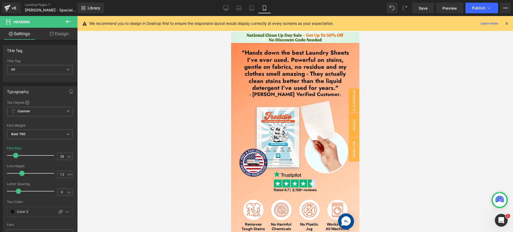
scroll to position [0, 0]
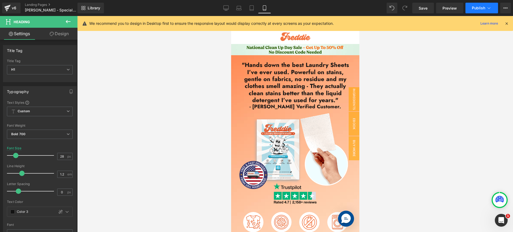
click at [488, 10] on icon at bounding box center [488, 7] width 5 height 5
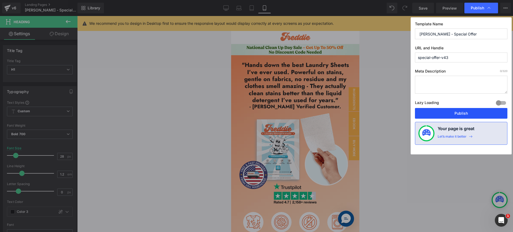
drag, startPoint x: 463, startPoint y: 117, endPoint x: 84, endPoint y: 119, distance: 379.3
click at [463, 117] on button "Publish" at bounding box center [461, 113] width 92 height 11
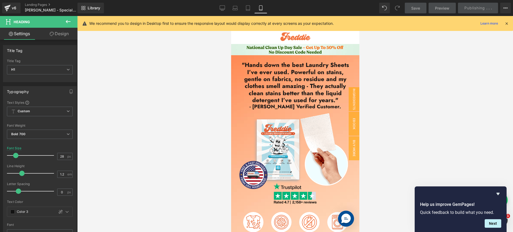
click at [455, 100] on div at bounding box center [295, 124] width 436 height 216
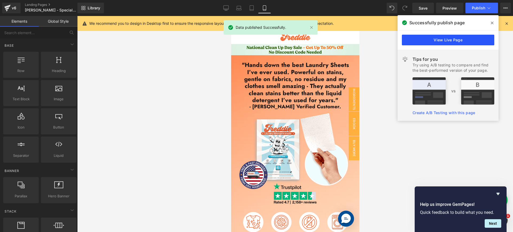
click at [471, 42] on link "View Live Page" at bounding box center [448, 40] width 92 height 11
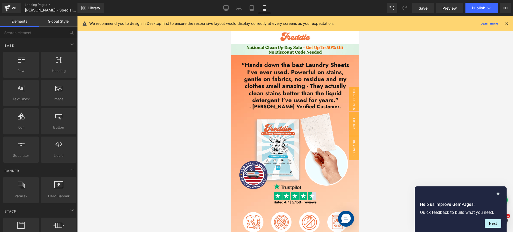
click at [458, 50] on div at bounding box center [295, 124] width 436 height 216
